Goal: Task Accomplishment & Management: Complete application form

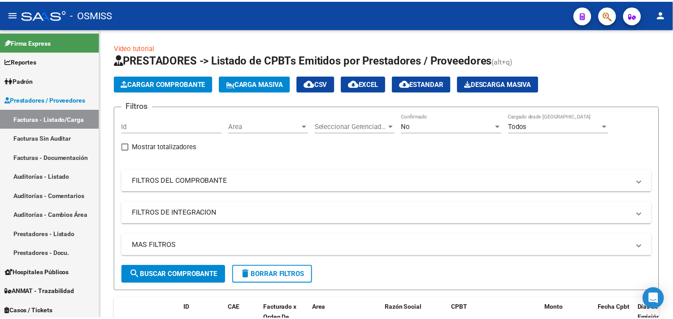
scroll to position [60, 0]
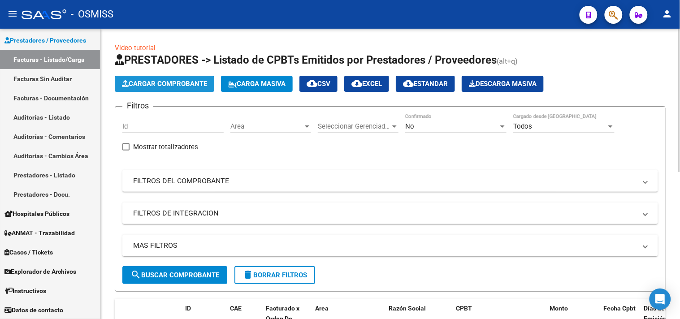
click at [167, 84] on span "Cargar Comprobante" at bounding box center [164, 84] width 85 height 8
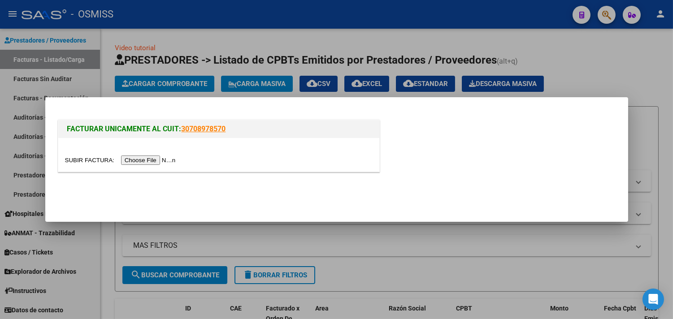
click at [164, 158] on input "file" at bounding box center [121, 160] width 113 height 9
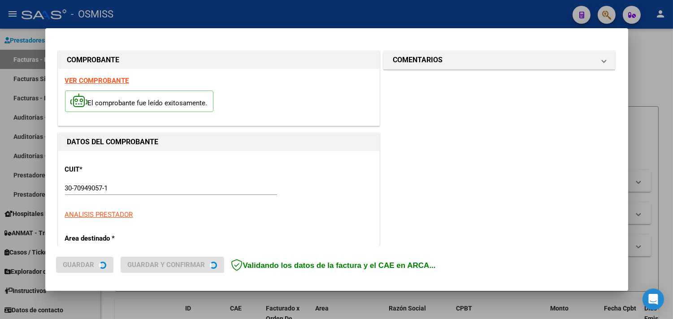
type input "[DATE]"
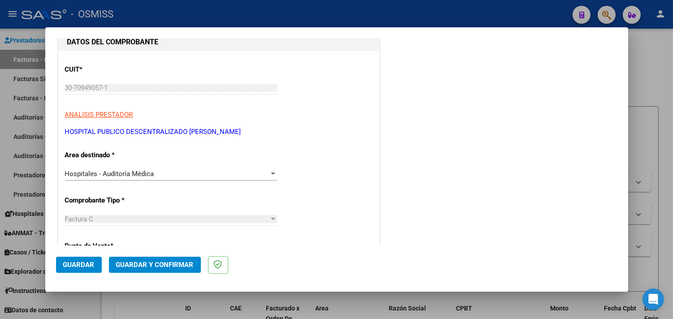
scroll to position [149, 0]
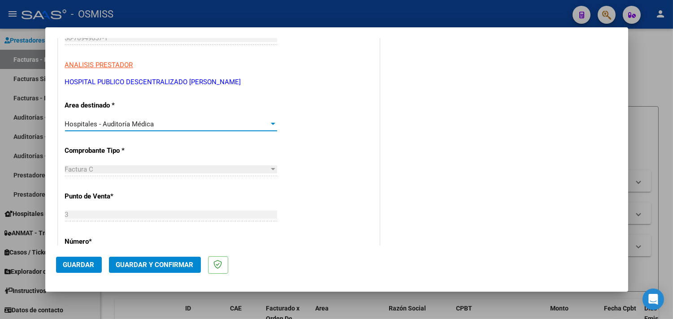
click at [145, 123] on span "Hospitales - Auditoría Médica" at bounding box center [109, 124] width 89 height 8
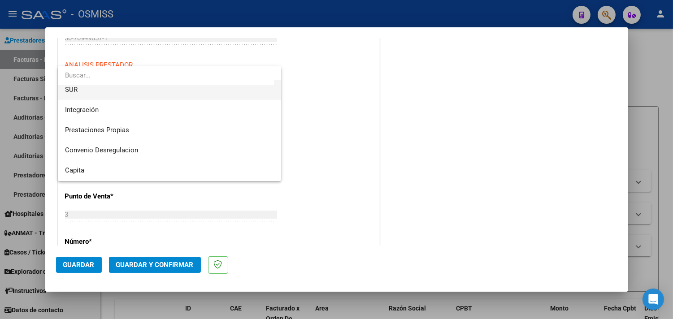
scroll to position [0, 0]
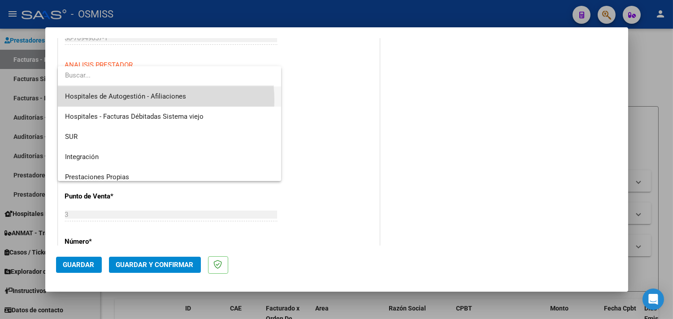
click at [137, 100] on span "Hospitales de Autogestión - Afiliaciones" at bounding box center [169, 96] width 209 height 20
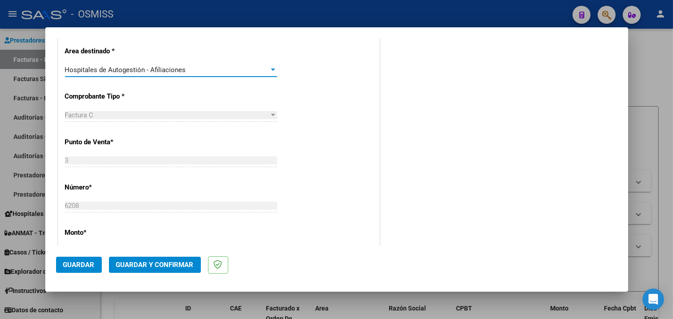
scroll to position [149, 0]
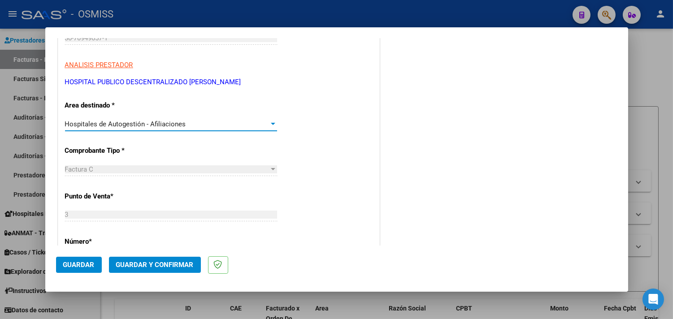
click at [160, 260] on button "Guardar y Confirmar" at bounding box center [155, 265] width 92 height 16
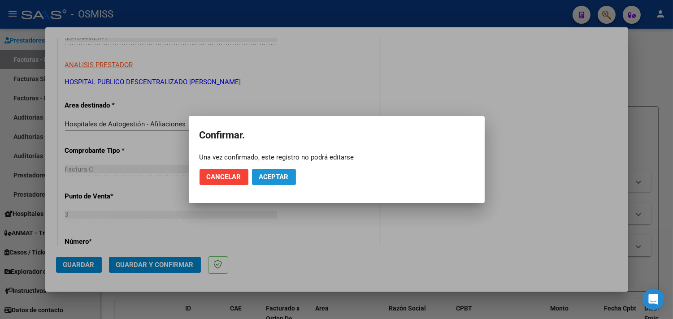
click at [276, 178] on span "Aceptar" at bounding box center [274, 177] width 30 height 8
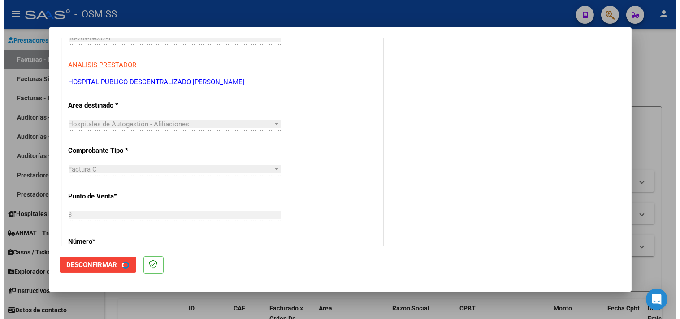
scroll to position [0, 0]
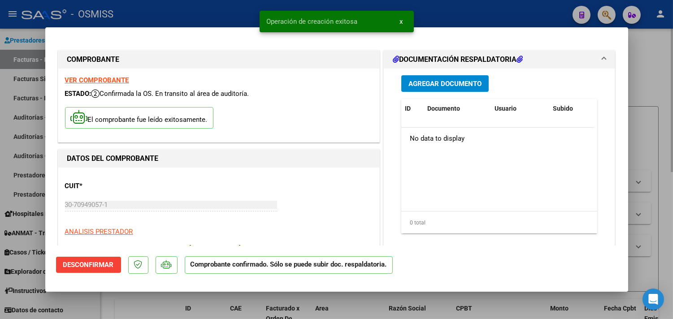
click at [649, 60] on div at bounding box center [336, 159] width 673 height 319
type input "$ 0,00"
